Goal: Task Accomplishment & Management: Use online tool/utility

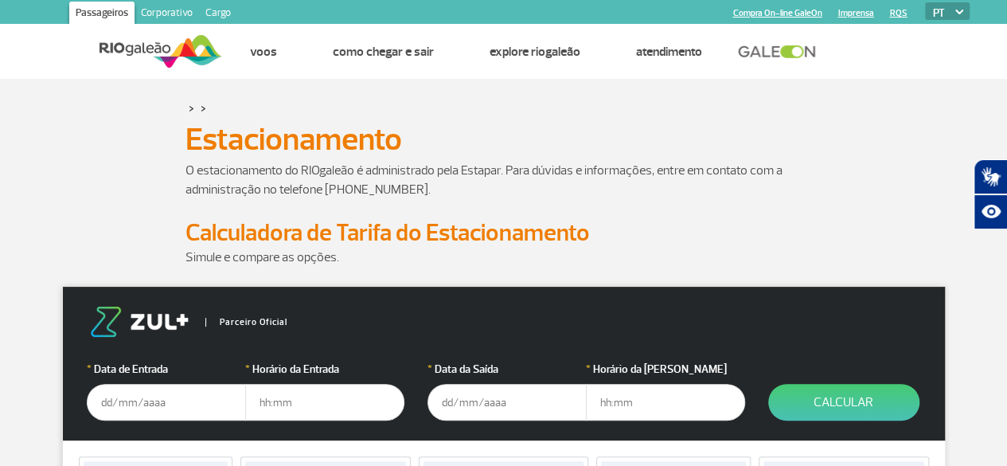
click at [127, 402] on input "text" at bounding box center [166, 402] width 159 height 37
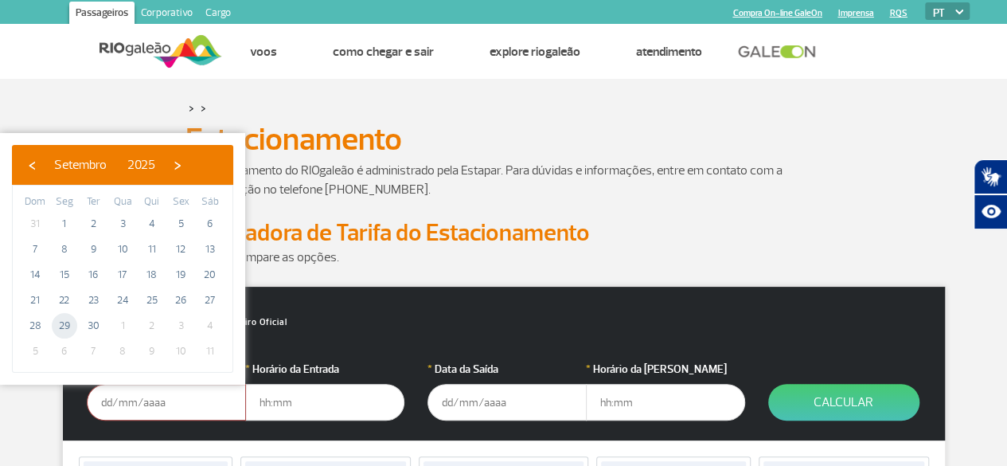
click at [71, 325] on span "29" at bounding box center [64, 325] width 25 height 25
type input "[DATE]"
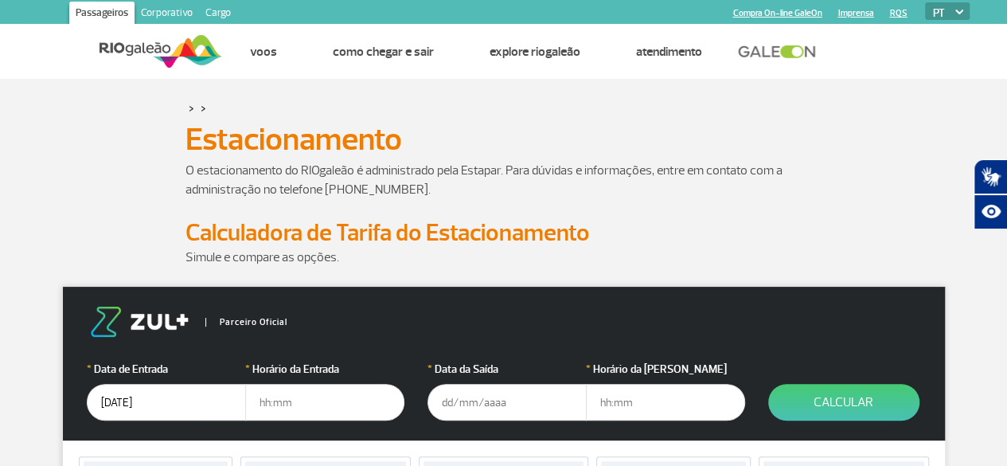
click at [275, 402] on input "text" at bounding box center [324, 402] width 159 height 37
type input "08:00"
click at [482, 410] on input "text" at bounding box center [507, 402] width 159 height 37
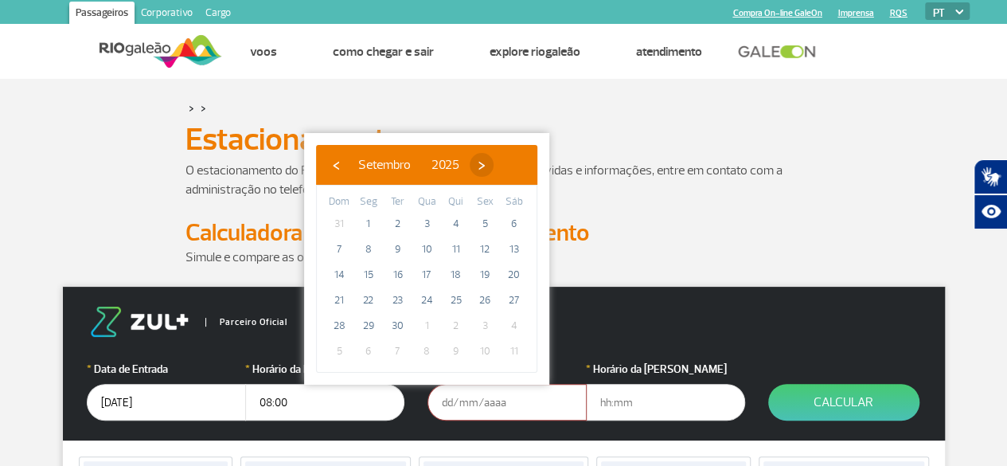
click at [494, 162] on span "›" at bounding box center [482, 165] width 24 height 24
click at [460, 226] on span "2" at bounding box center [455, 223] width 25 height 25
type input "[DATE]"
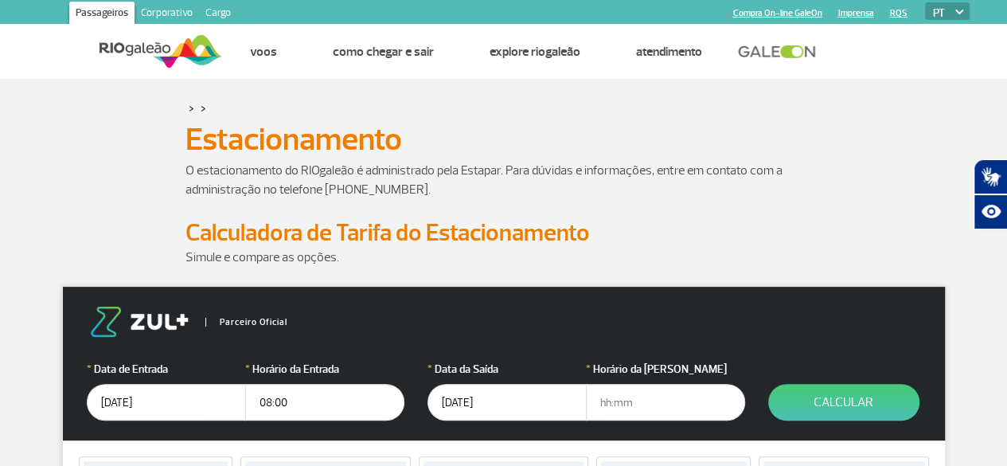
click at [607, 401] on input "text" at bounding box center [665, 402] width 159 height 37
type input "17:00"
click at [834, 402] on button "Calcular" at bounding box center [843, 402] width 151 height 37
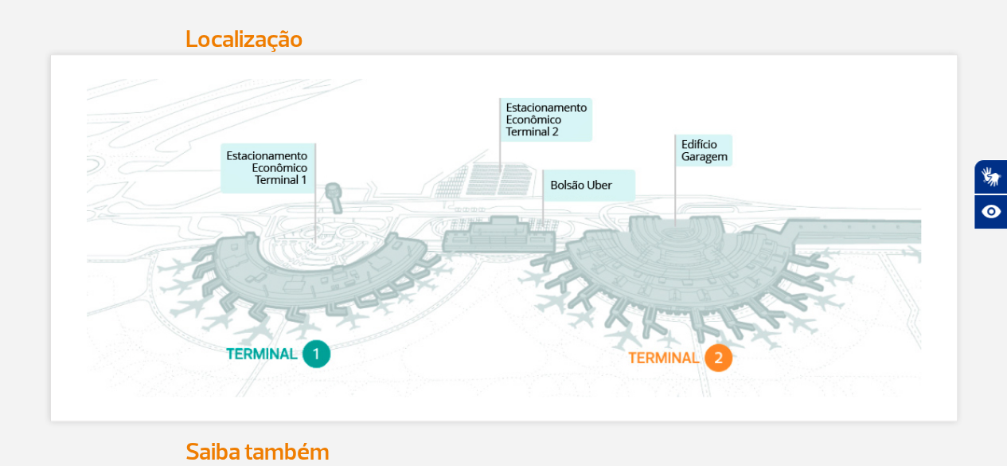
scroll to position [814, 0]
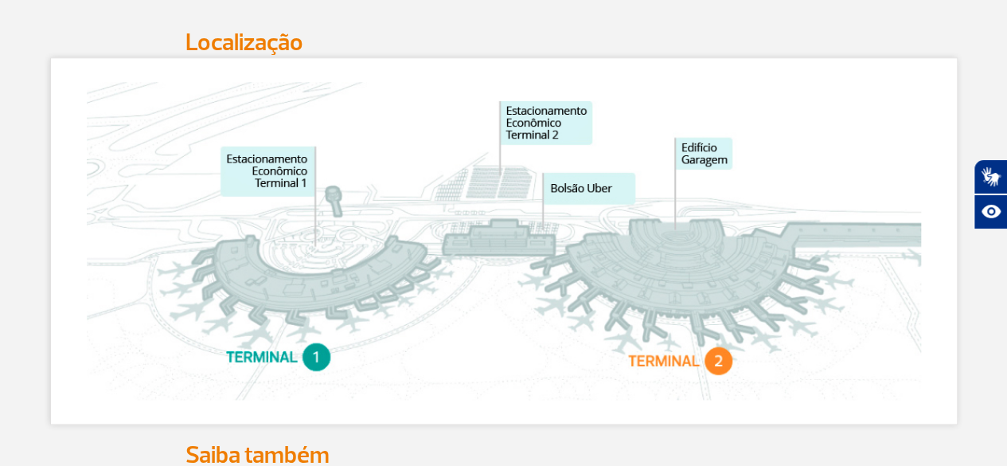
click at [314, 236] on img at bounding box center [504, 241] width 834 height 318
click at [310, 370] on img at bounding box center [504, 241] width 834 height 318
click at [283, 175] on img at bounding box center [504, 241] width 834 height 318
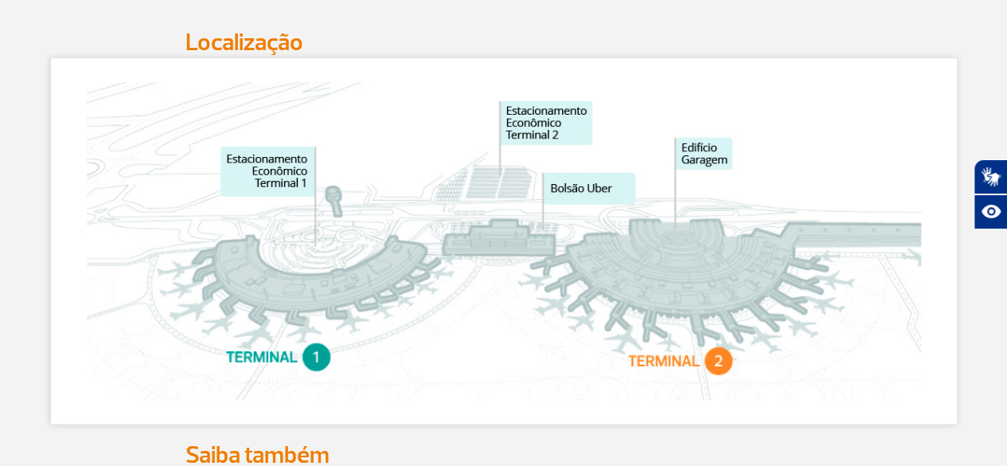
click at [283, 175] on img at bounding box center [504, 241] width 834 height 318
click at [319, 312] on img at bounding box center [504, 241] width 834 height 318
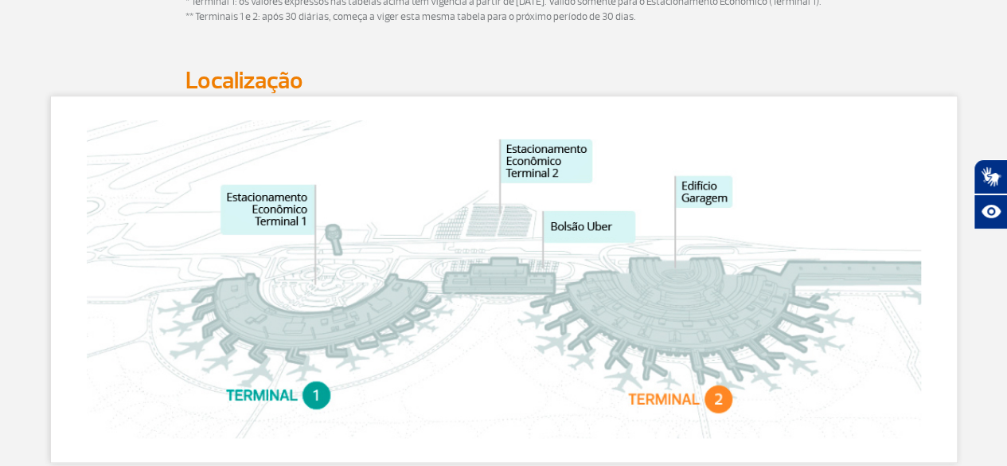
scroll to position [779, 0]
